Goal: Entertainment & Leisure: Consume media (video, audio)

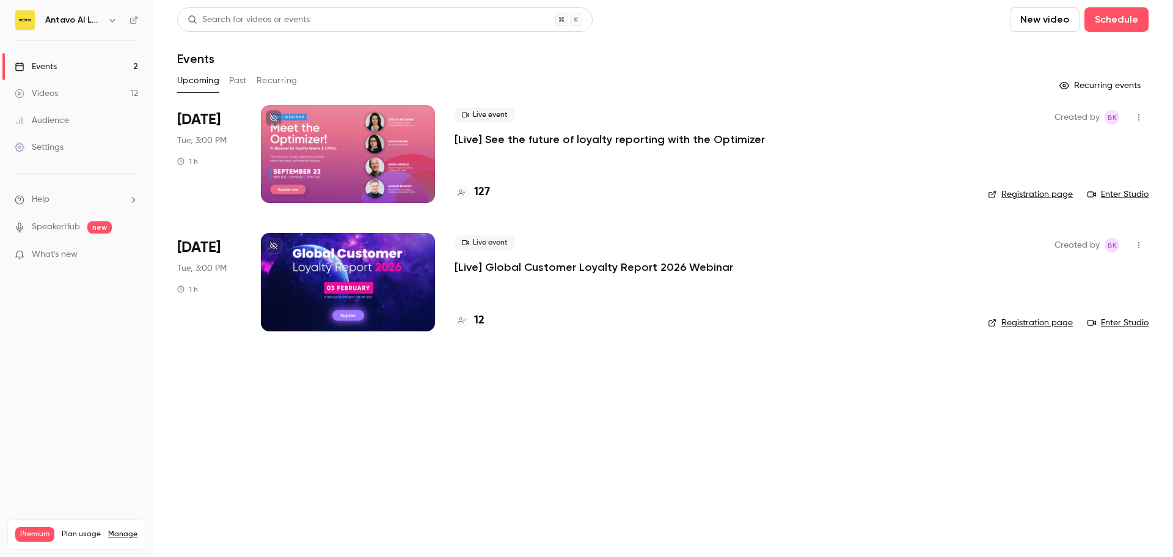
click at [245, 84] on button "Past" at bounding box center [238, 81] width 18 height 20
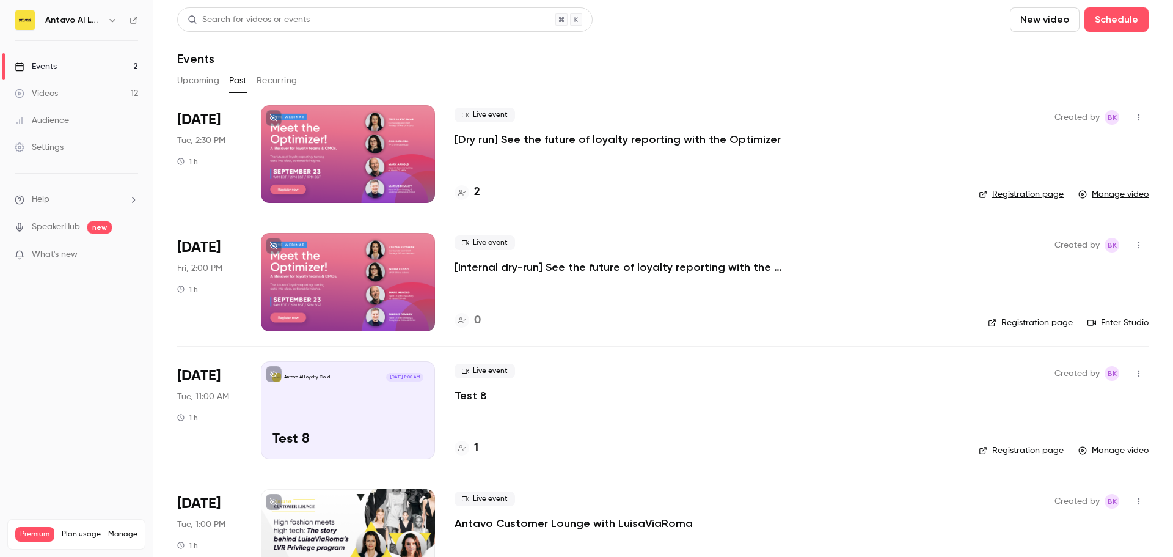
click at [576, 137] on p "[Dry run] See the future of loyalty reporting with the Optimizer" at bounding box center [618, 139] width 326 height 15
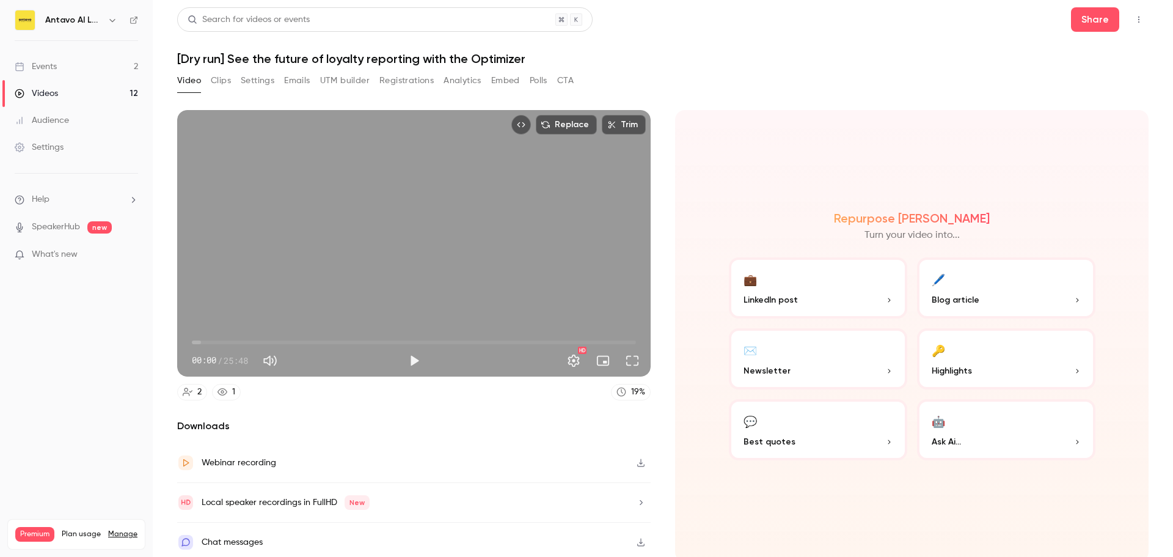
click at [363, 339] on span "00:00" at bounding box center [414, 342] width 444 height 20
click at [409, 355] on button "Play" at bounding box center [414, 360] width 24 height 24
click at [414, 354] on button "Pause" at bounding box center [414, 360] width 24 height 24
click at [333, 339] on span "08:17" at bounding box center [414, 342] width 444 height 20
click at [331, 340] on span "08:10" at bounding box center [333, 342] width 4 height 4
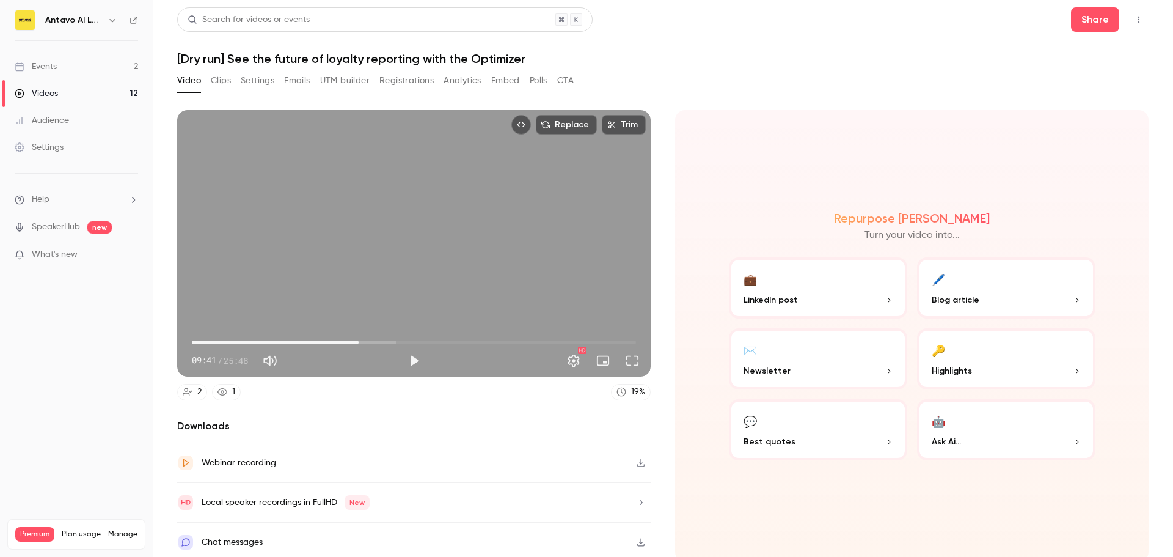
drag, startPoint x: 332, startPoint y: 340, endPoint x: 357, endPoint y: 337, distance: 24.6
click at [357, 340] on span "09:41" at bounding box center [359, 342] width 4 height 4
click at [410, 356] on button "Play" at bounding box center [414, 360] width 24 height 24
drag, startPoint x: 358, startPoint y: 339, endPoint x: 350, endPoint y: 338, distance: 8.6
click at [350, 340] on span "09:15" at bounding box center [352, 342] width 4 height 4
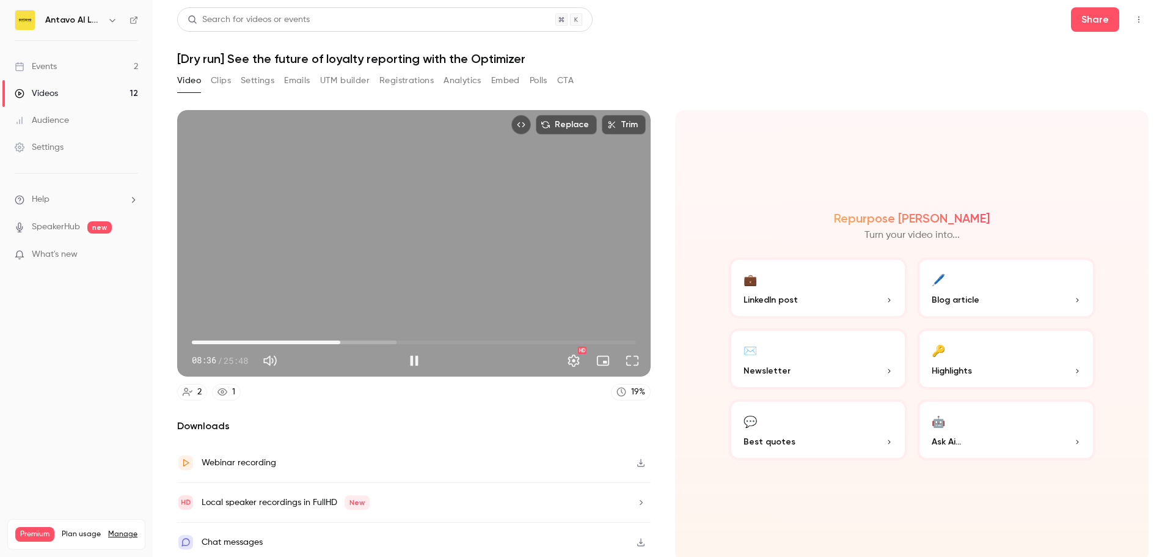
drag, startPoint x: 350, startPoint y: 340, endPoint x: 339, endPoint y: 340, distance: 11.6
click at [339, 340] on span "08:36" at bounding box center [341, 342] width 4 height 4
click at [410, 357] on button "Pause" at bounding box center [414, 360] width 24 height 24
type input "*****"
click at [274, 357] on button "Mute" at bounding box center [270, 360] width 24 height 24
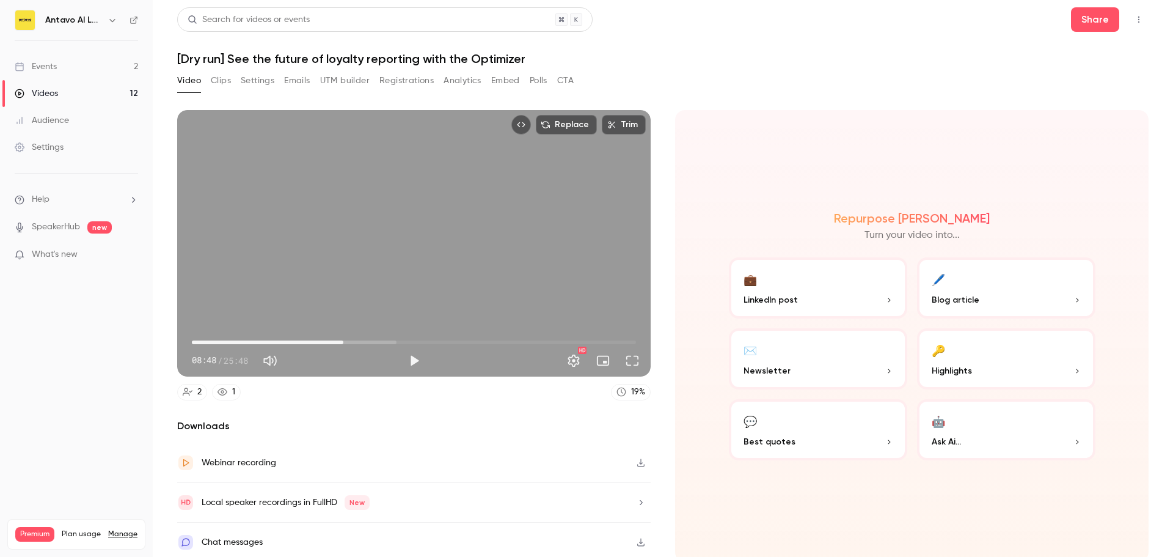
type input "*"
drag, startPoint x: 342, startPoint y: 340, endPoint x: 329, endPoint y: 340, distance: 13.5
click at [329, 340] on span "08:02" at bounding box center [330, 342] width 4 height 4
drag, startPoint x: 328, startPoint y: 340, endPoint x: 319, endPoint y: 338, distance: 8.7
click at [319, 340] on span "07:27" at bounding box center [320, 342] width 4 height 4
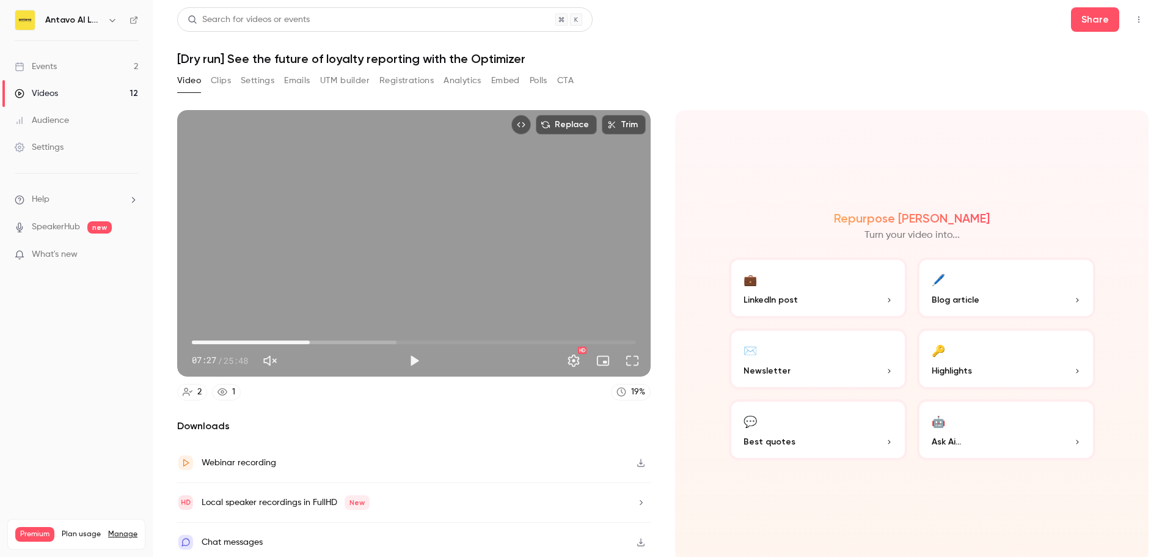
drag, startPoint x: 319, startPoint y: 338, endPoint x: 309, endPoint y: 337, distance: 10.5
click at [309, 340] on span "06:51" at bounding box center [310, 342] width 4 height 4
click at [302, 340] on span "06:29" at bounding box center [304, 342] width 4 height 4
drag, startPoint x: 302, startPoint y: 338, endPoint x: 296, endPoint y: 340, distance: 6.4
click at [296, 340] on span "06:10" at bounding box center [298, 342] width 4 height 4
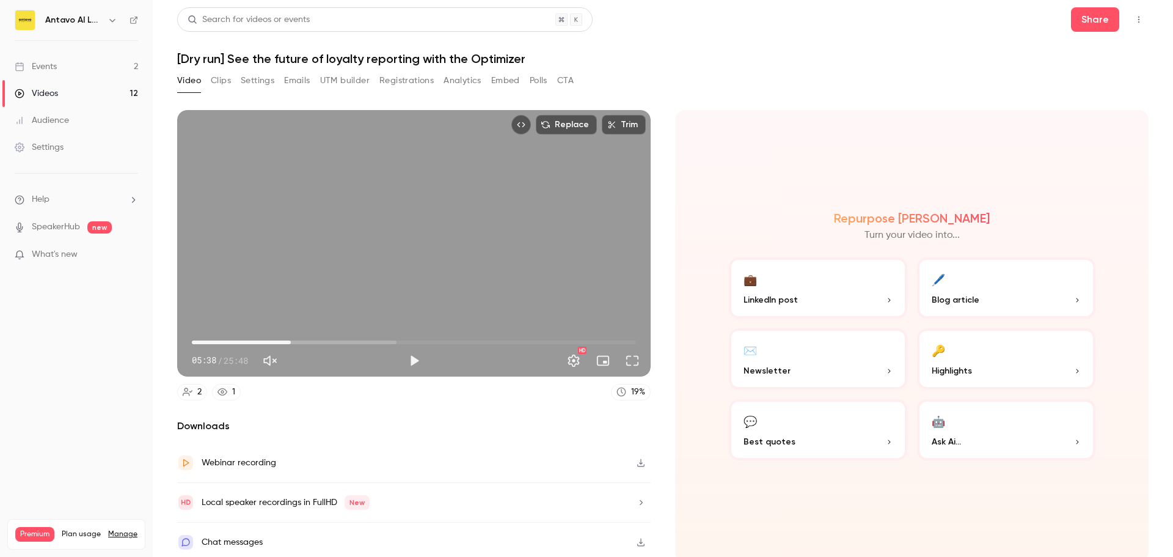
type input "*****"
drag, startPoint x: 296, startPoint y: 340, endPoint x: 290, endPoint y: 340, distance: 6.7
click at [290, 340] on span "05:44" at bounding box center [291, 342] width 4 height 4
click at [269, 361] on button "Unmute" at bounding box center [270, 360] width 24 height 24
type input "***"
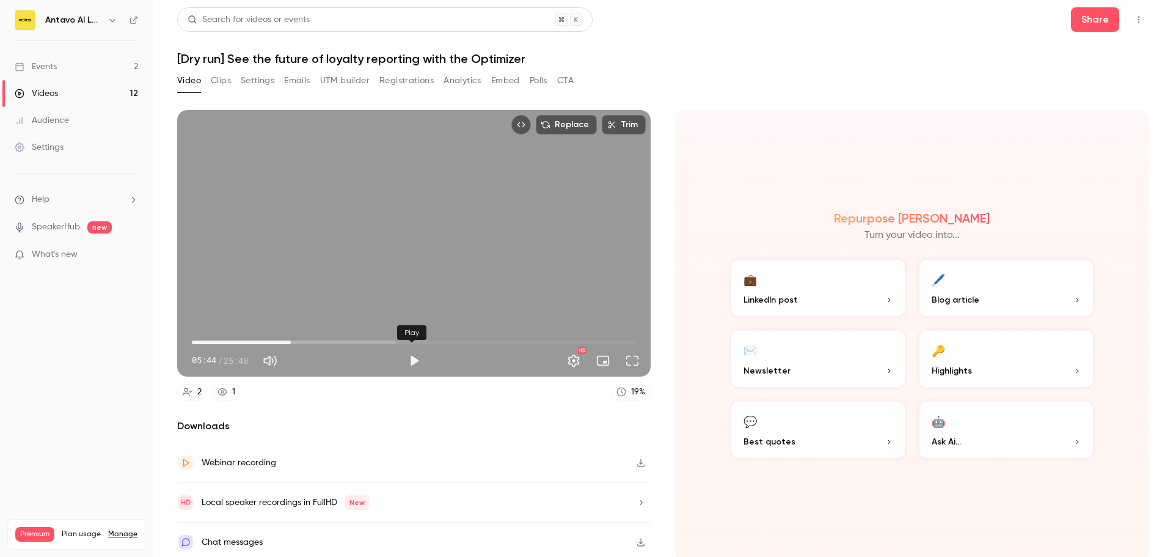
click at [415, 357] on button "Play" at bounding box center [414, 360] width 24 height 24
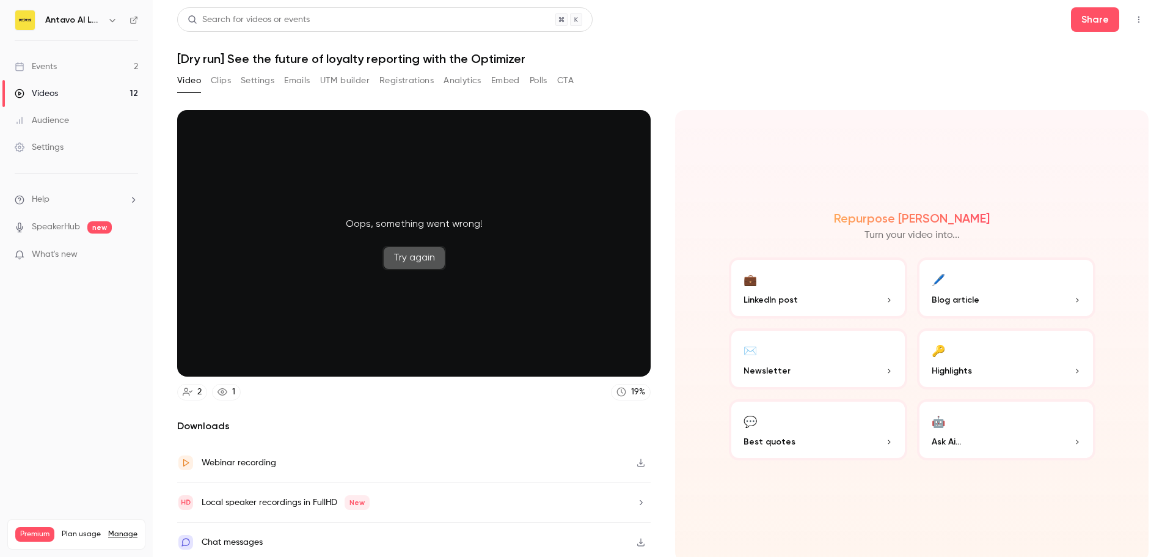
click at [416, 262] on button "Try again" at bounding box center [415, 258] width 64 height 24
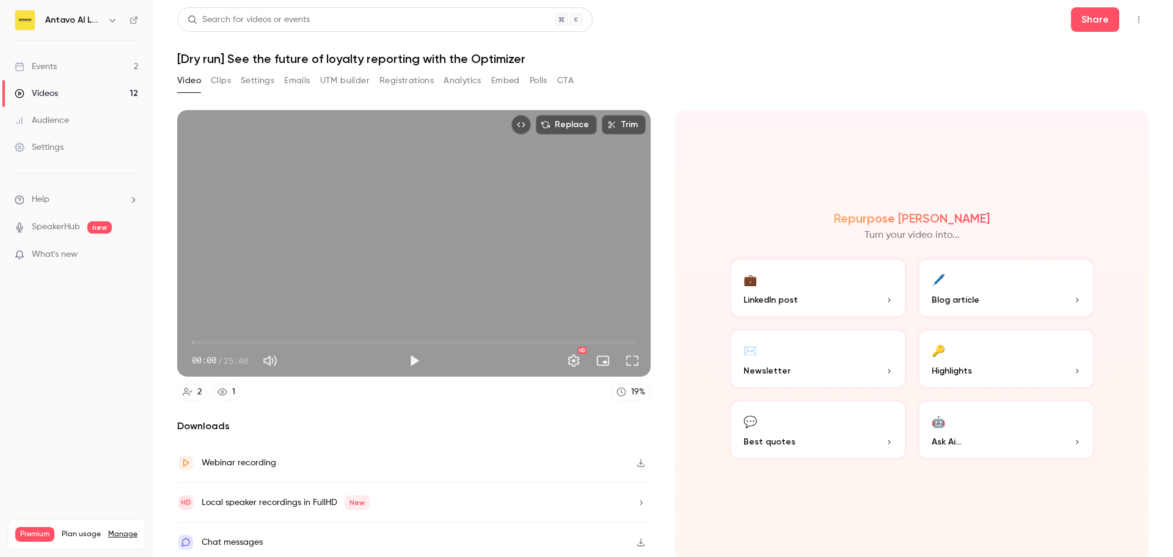
click at [266, 340] on span "00:00" at bounding box center [414, 342] width 444 height 20
click at [408, 361] on button "Play" at bounding box center [414, 360] width 24 height 24
click at [273, 340] on span "04:44" at bounding box center [273, 342] width 4 height 4
click at [276, 340] on span "04:55" at bounding box center [276, 342] width 4 height 4
drag, startPoint x: 277, startPoint y: 339, endPoint x: 285, endPoint y: 339, distance: 7.3
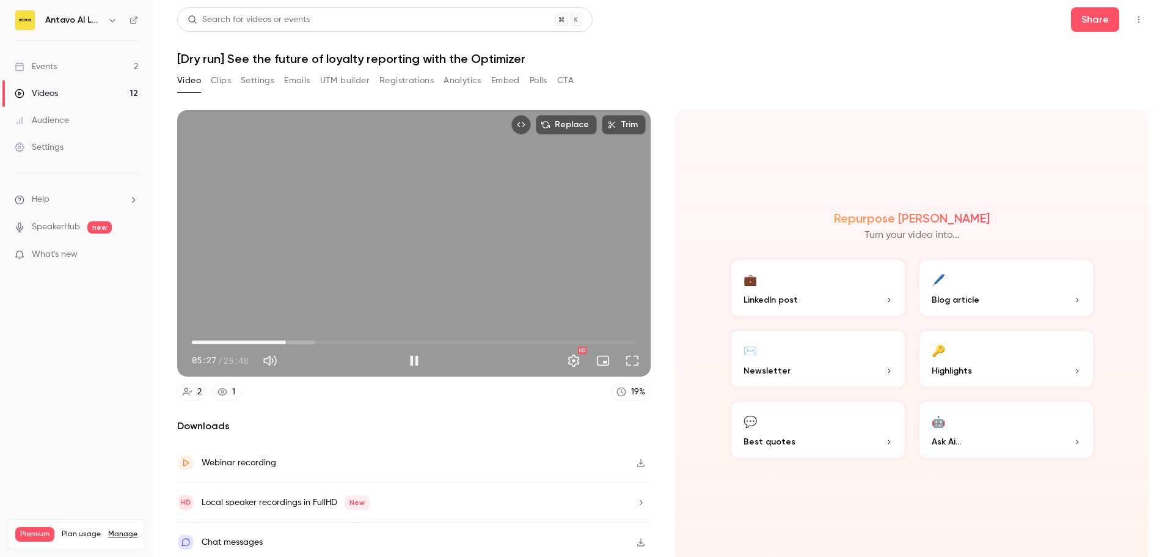
click at [285, 340] on span "05:27" at bounding box center [286, 342] width 4 height 4
click at [290, 340] on span "05:42" at bounding box center [290, 342] width 4 height 4
click at [295, 340] on span "06:01" at bounding box center [296, 342] width 4 height 4
click at [411, 357] on button "Pause" at bounding box center [414, 360] width 24 height 24
click at [293, 340] on span "05:55" at bounding box center [294, 342] width 4 height 4
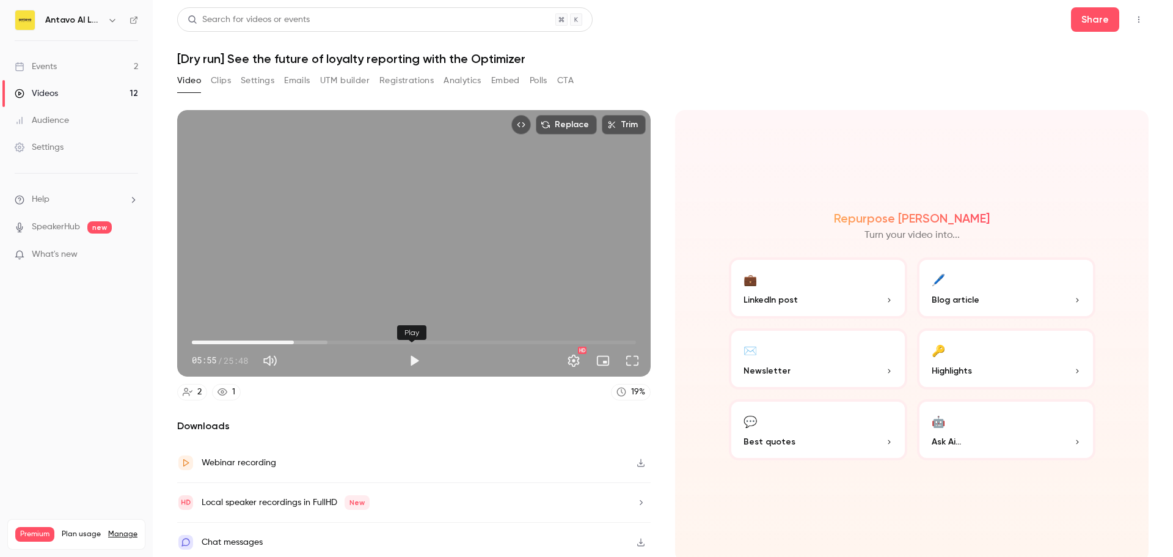
click at [415, 357] on button "Play" at bounding box center [414, 360] width 24 height 24
click at [299, 340] on span "06:18" at bounding box center [301, 342] width 4 height 4
click at [419, 353] on button "Pause" at bounding box center [414, 360] width 24 height 24
click at [411, 357] on button "Play" at bounding box center [414, 360] width 24 height 24
click at [305, 340] on span "06:39" at bounding box center [307, 342] width 4 height 4
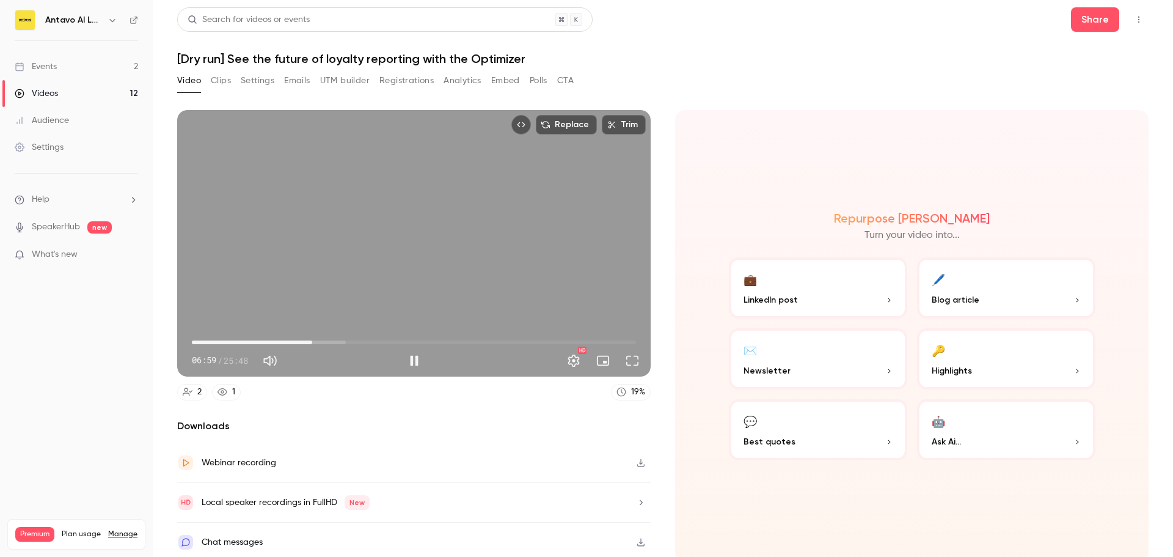
click at [311, 340] on span "06:59" at bounding box center [312, 342] width 4 height 4
click at [309, 340] on span "06:53" at bounding box center [311, 342] width 4 height 4
drag, startPoint x: 316, startPoint y: 339, endPoint x: 334, endPoint y: 338, distance: 18.3
click at [334, 340] on span "08:21" at bounding box center [336, 342] width 4 height 4
click at [340, 340] on span "08:43" at bounding box center [342, 342] width 4 height 4
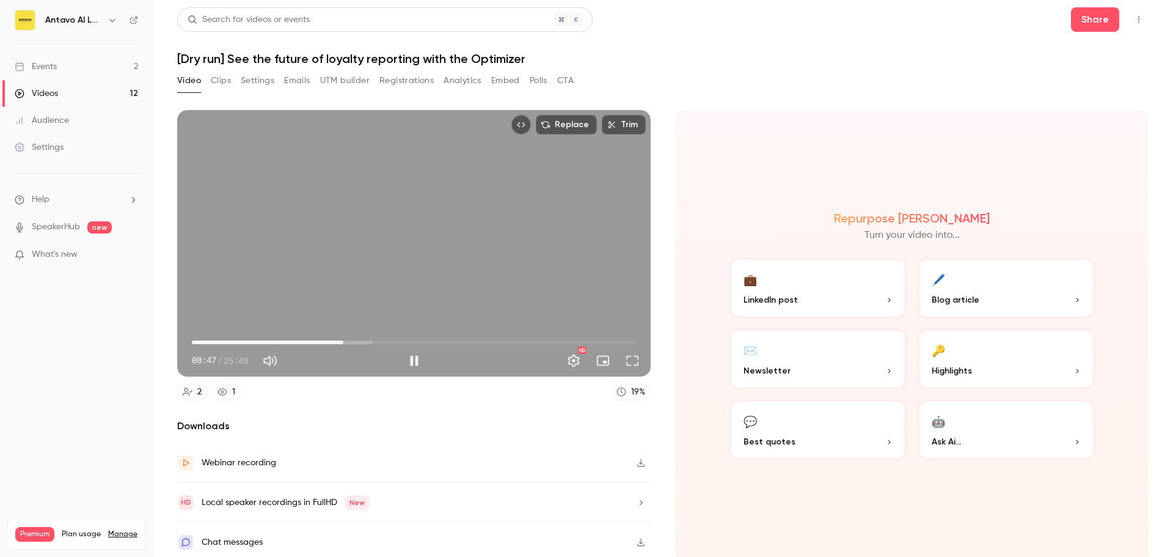
click at [342, 340] on span "08:47" at bounding box center [344, 342] width 4 height 4
click at [339, 340] on span "08:38" at bounding box center [341, 342] width 4 height 4
click at [343, 340] on span "08:51" at bounding box center [345, 342] width 4 height 4
click at [410, 357] on button "Pause" at bounding box center [414, 360] width 24 height 24
click at [414, 353] on button "Play" at bounding box center [414, 360] width 24 height 24
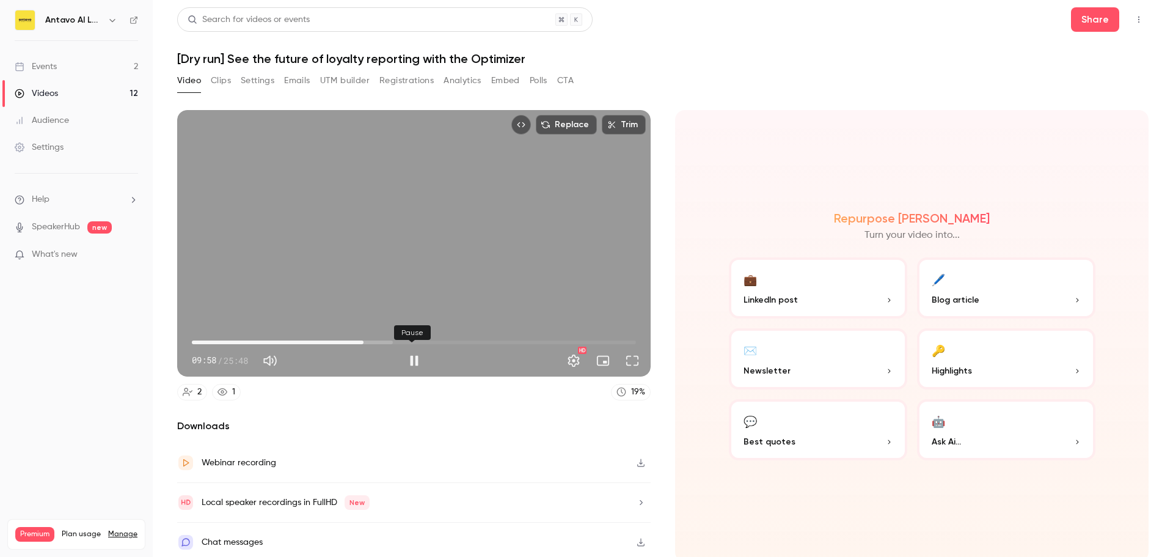
click at [410, 354] on button "Pause" at bounding box center [414, 360] width 24 height 24
click at [414, 359] on button "Play" at bounding box center [414, 360] width 24 height 24
click at [369, 340] on span "10:24" at bounding box center [371, 342] width 4 height 4
click at [375, 340] on span "10:43" at bounding box center [377, 342] width 4 height 4
click at [379, 340] on span "10:44" at bounding box center [377, 342] width 4 height 4
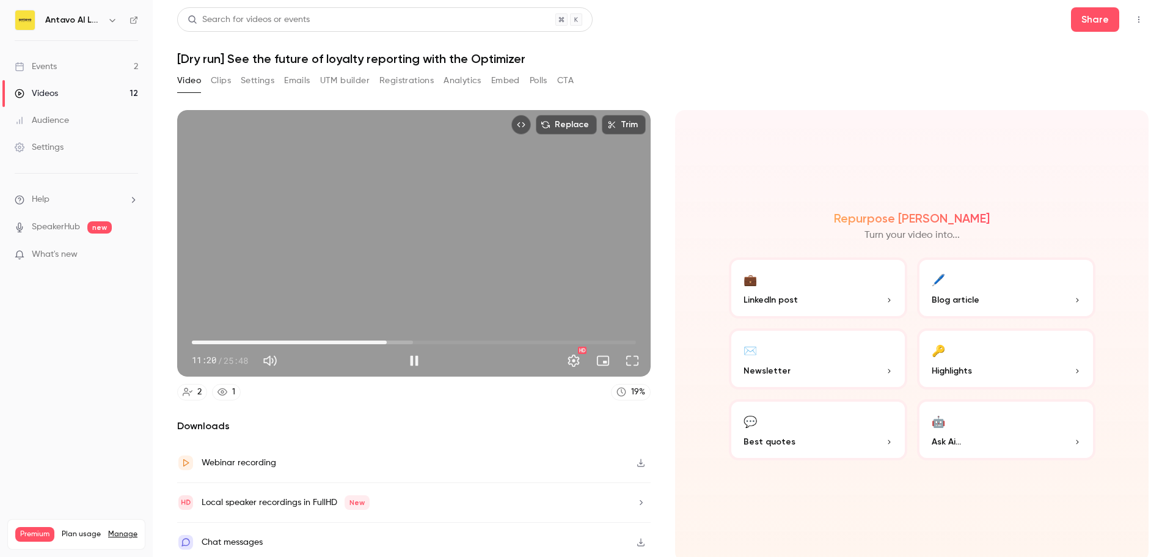
click at [385, 340] on span "11:20" at bounding box center [387, 342] width 4 height 4
click at [390, 340] on span "11:37" at bounding box center [392, 342] width 4 height 4
click at [393, 340] on span "11:48" at bounding box center [395, 342] width 4 height 4
click at [408, 354] on button "Pause" at bounding box center [414, 360] width 24 height 24
click at [415, 354] on button "Play" at bounding box center [414, 360] width 24 height 24
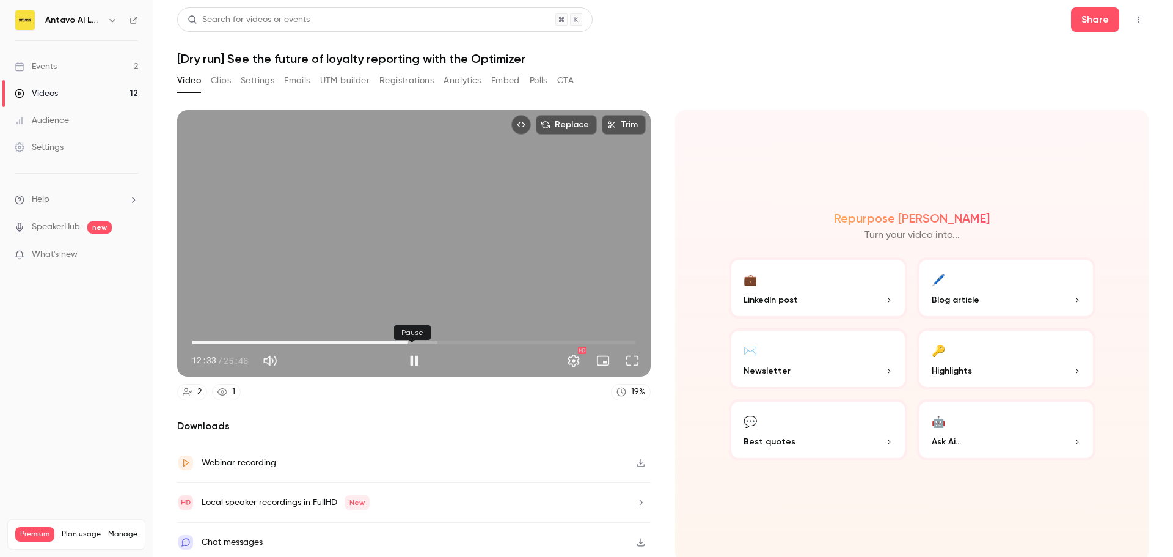
click at [411, 356] on button "Pause" at bounding box center [414, 360] width 24 height 24
click at [408, 340] on span "12:34" at bounding box center [408, 342] width 4 height 4
click at [411, 351] on button "Play" at bounding box center [414, 360] width 24 height 24
click at [416, 338] on span "13:10" at bounding box center [414, 342] width 444 height 20
click at [423, 339] on span "13:33" at bounding box center [414, 342] width 444 height 20
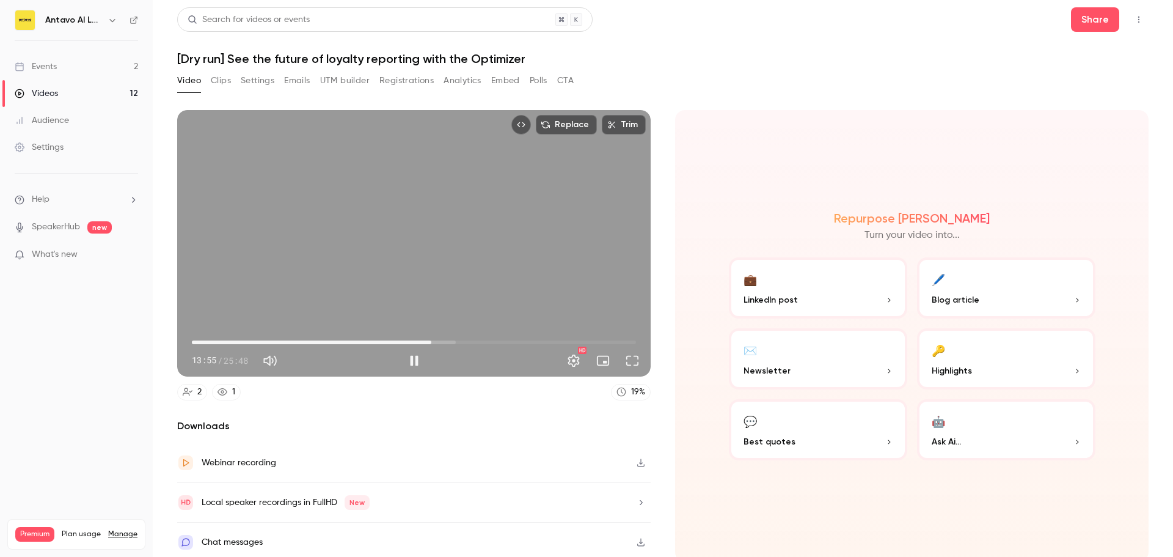
click at [430, 340] on span "13:55" at bounding box center [432, 342] width 4 height 4
click at [434, 340] on span "14:12" at bounding box center [436, 342] width 4 height 4
click at [438, 340] on span "14:12" at bounding box center [436, 342] width 4 height 4
click at [445, 340] on span "14:51" at bounding box center [447, 342] width 4 height 4
click at [451, 340] on span "14:56" at bounding box center [449, 342] width 4 height 4
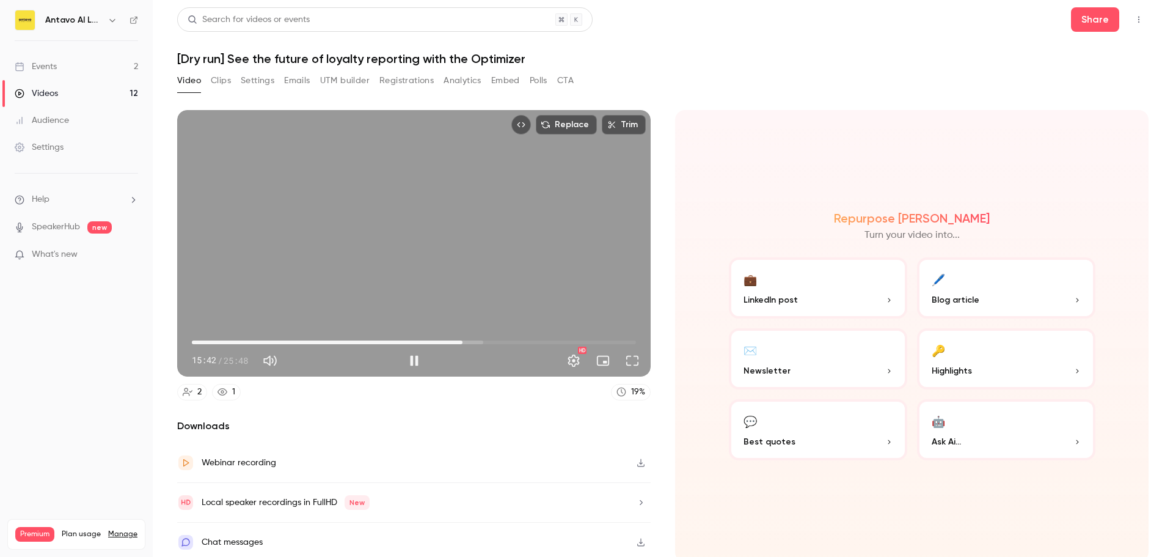
click at [460, 339] on span "15:42" at bounding box center [414, 342] width 444 height 20
click at [411, 355] on button "Pause" at bounding box center [414, 360] width 24 height 24
click at [411, 355] on button "Play" at bounding box center [414, 360] width 24 height 24
click at [470, 339] on span "15:57" at bounding box center [414, 342] width 444 height 20
click at [477, 340] on span "16:41" at bounding box center [479, 342] width 4 height 4
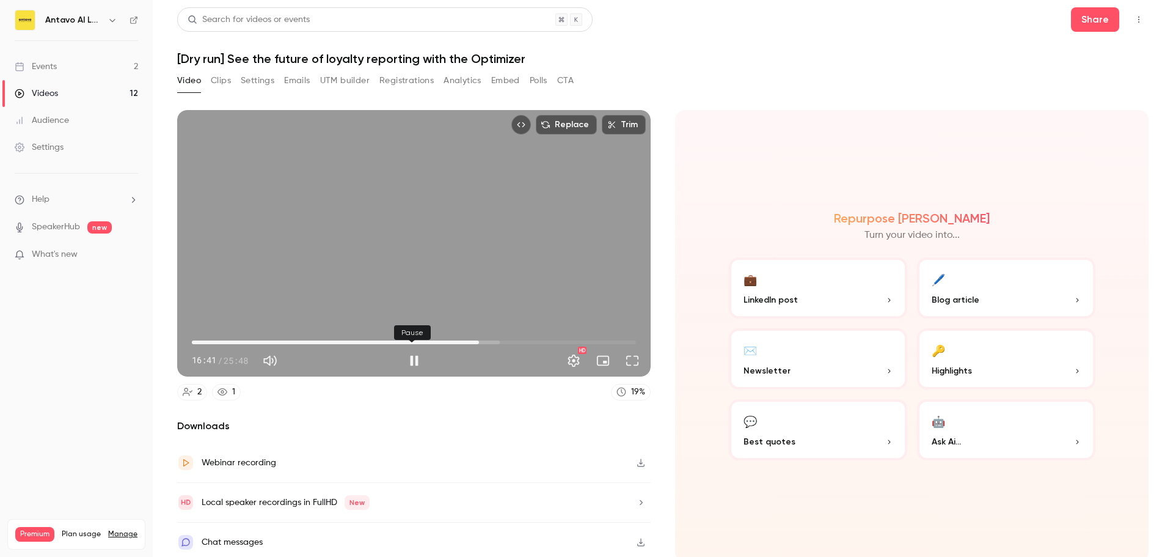
click at [409, 358] on button "Pause" at bounding box center [414, 360] width 24 height 24
type input "****"
click at [62, 62] on link "Events 2" at bounding box center [76, 66] width 153 height 27
